Goal: Find specific page/section: Find specific page/section

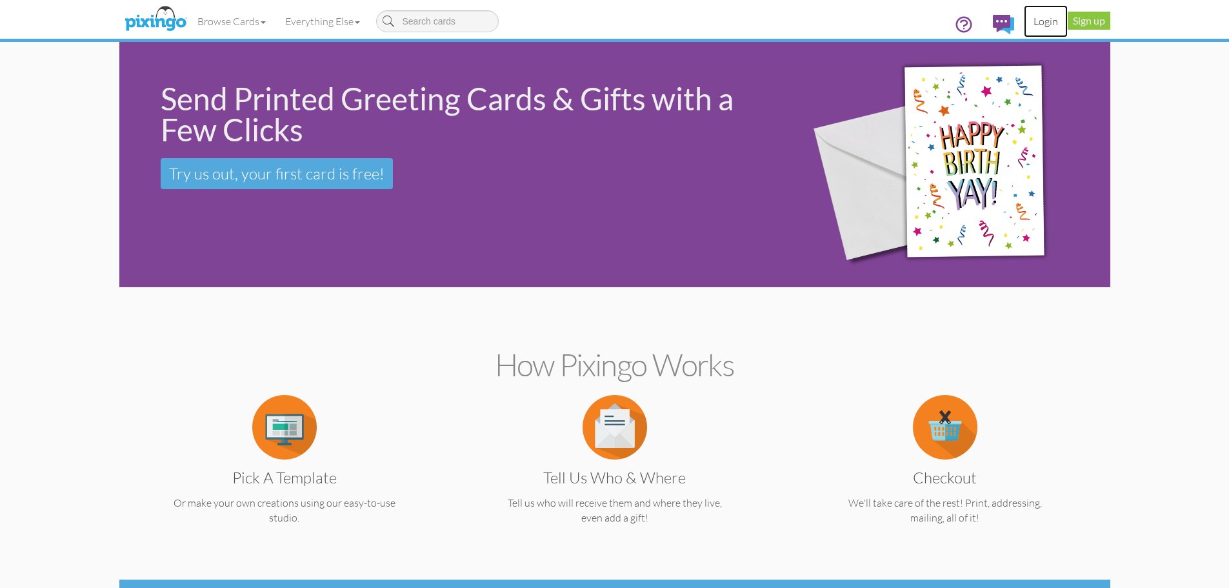
click at [1041, 19] on link "Login" at bounding box center [1046, 21] width 44 height 32
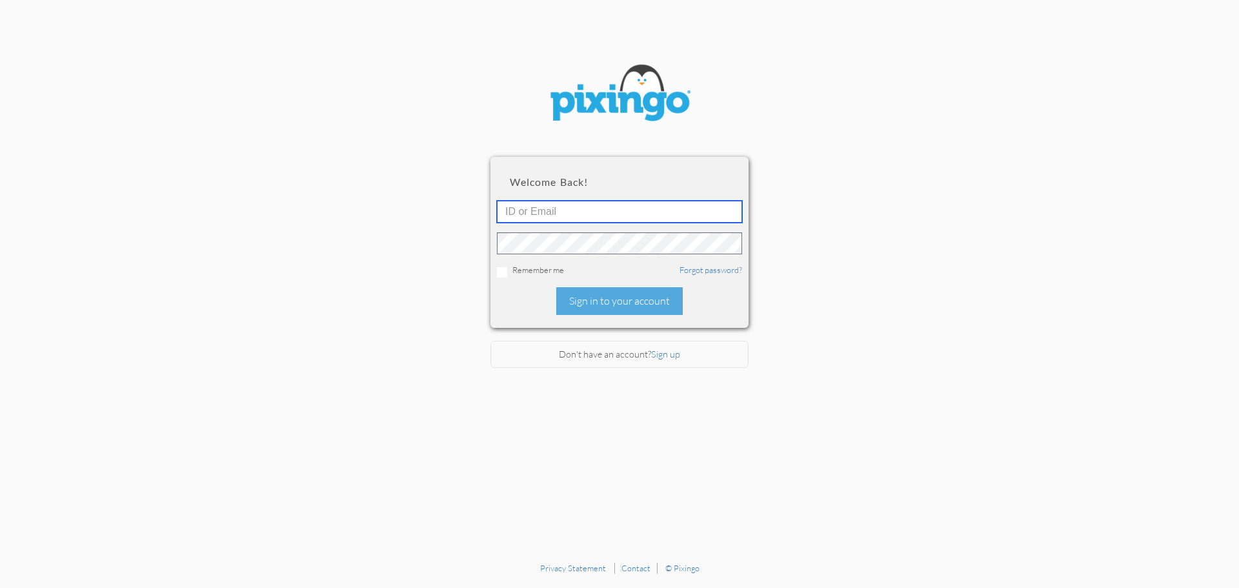
type input "[EMAIL_ADDRESS][DOMAIN_NAME]"
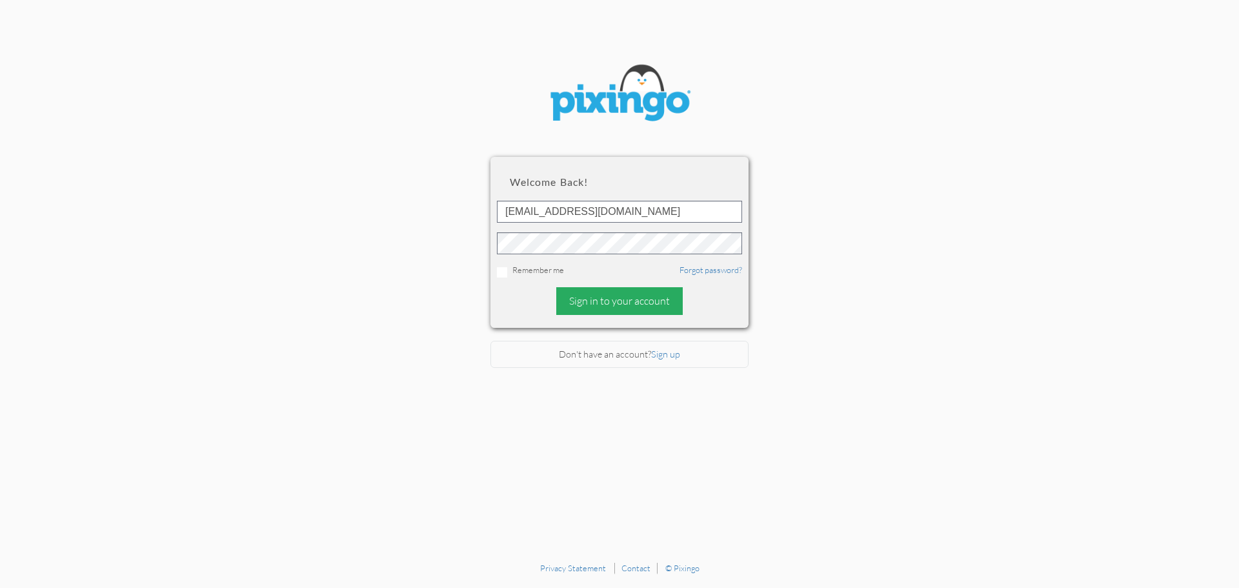
click at [652, 296] on div "Sign in to your account" at bounding box center [619, 301] width 126 height 28
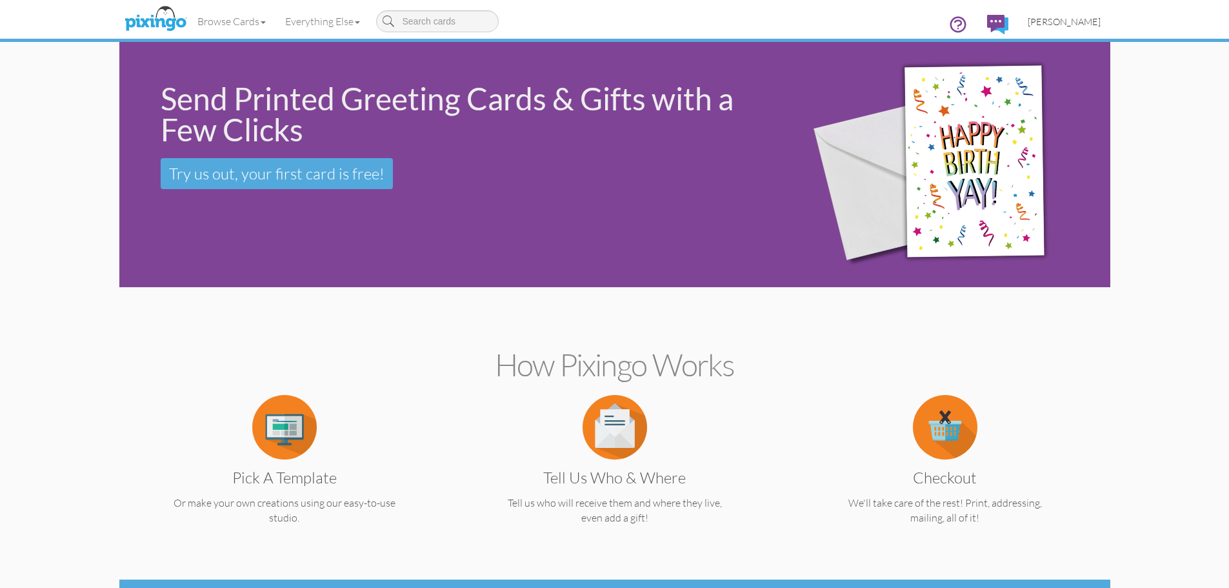
click at [1097, 14] on link "[PERSON_NAME]" at bounding box center [1064, 21] width 92 height 33
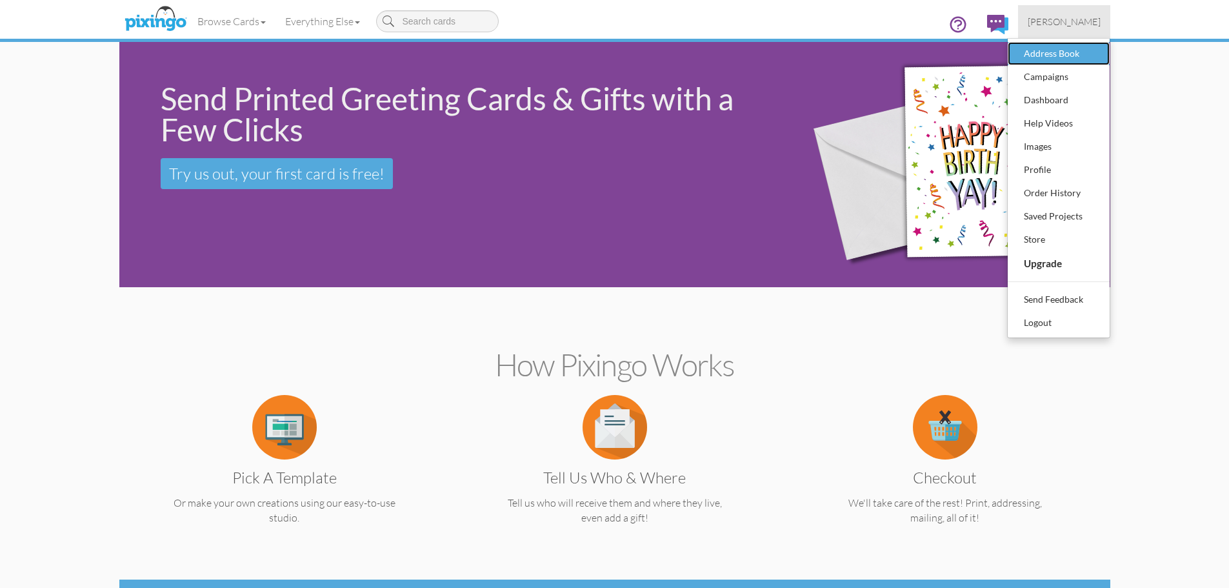
click at [1091, 51] on div "Address Book" at bounding box center [1059, 53] width 76 height 19
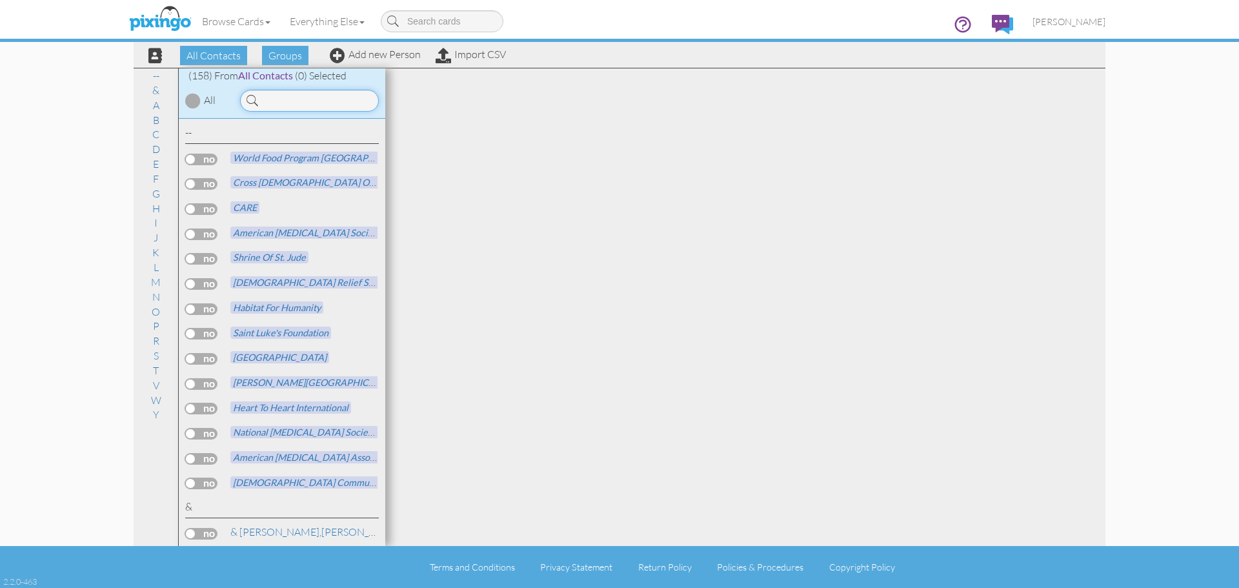
click at [305, 100] on input at bounding box center [309, 101] width 139 height 22
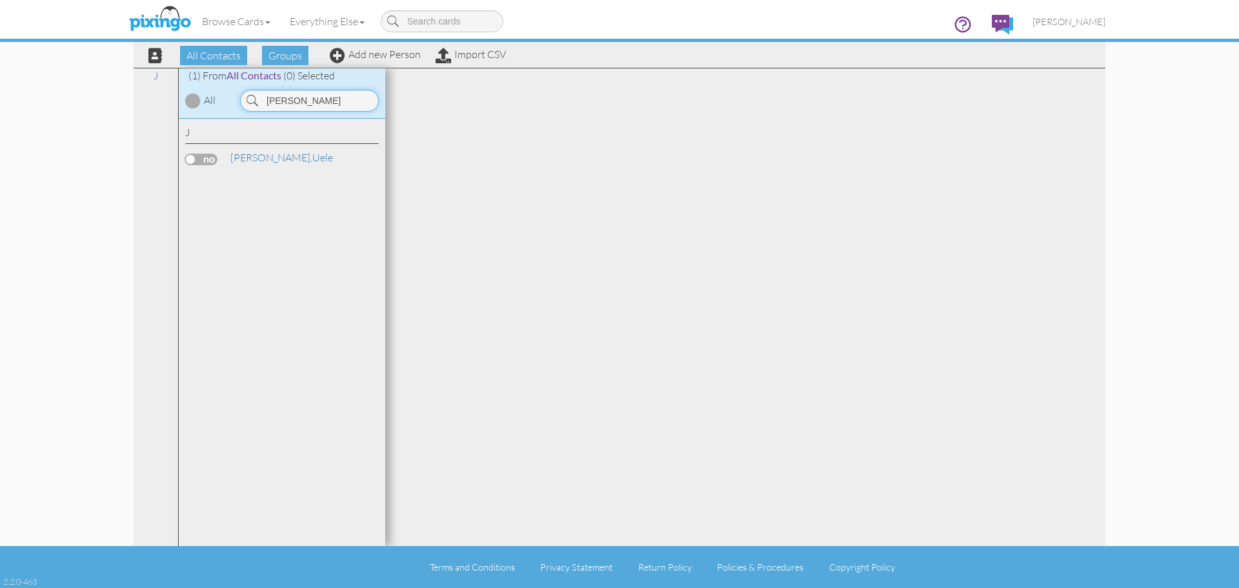
type input "[PERSON_NAME]"
click at [251, 157] on span "[PERSON_NAME]," at bounding box center [271, 157] width 82 height 13
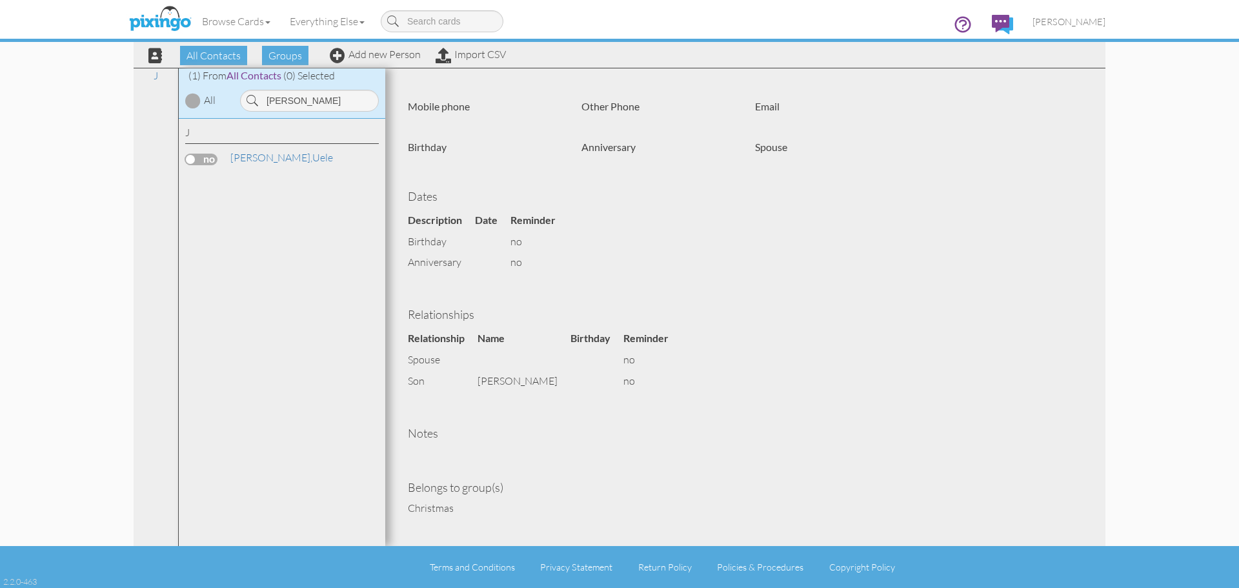
scroll to position [256, 0]
